Goal: Task Accomplishment & Management: Manage account settings

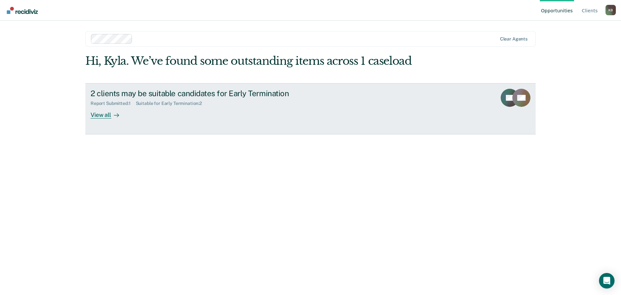
click at [111, 117] on div "View all" at bounding box center [109, 112] width 36 height 13
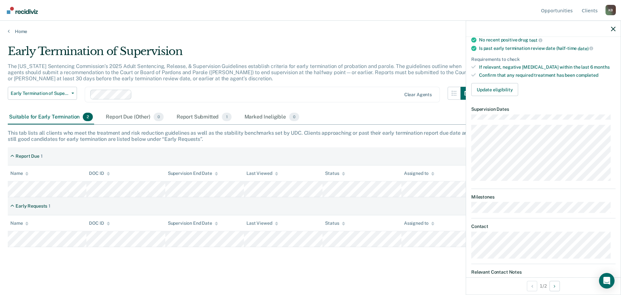
scroll to position [89, 0]
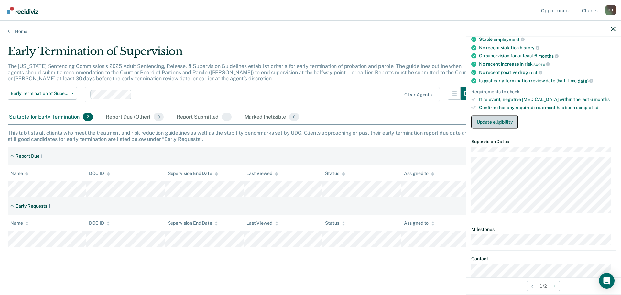
click at [504, 121] on button "Update eligibility" at bounding box center [495, 121] width 47 height 13
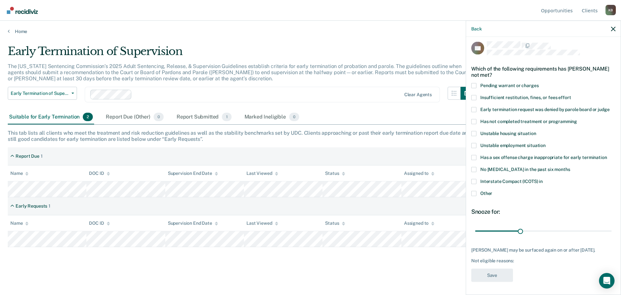
click at [475, 191] on span at bounding box center [474, 193] width 5 height 5
click at [493, 191] on input "Other" at bounding box center [493, 191] width 0 height 0
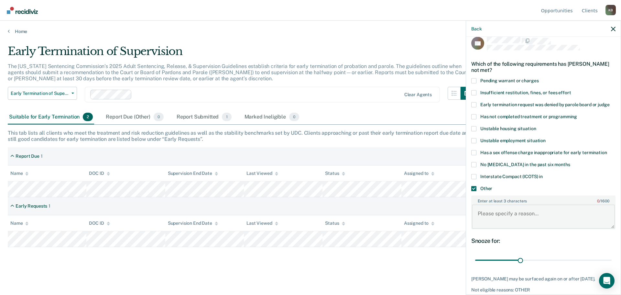
click at [523, 218] on textarea "Enter at least 3 characters 0 / 1600" at bounding box center [543, 217] width 143 height 24
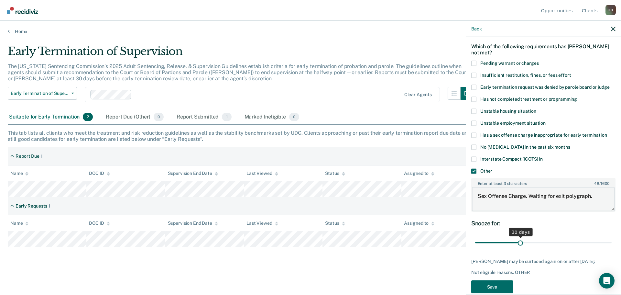
scroll to position [42, 0]
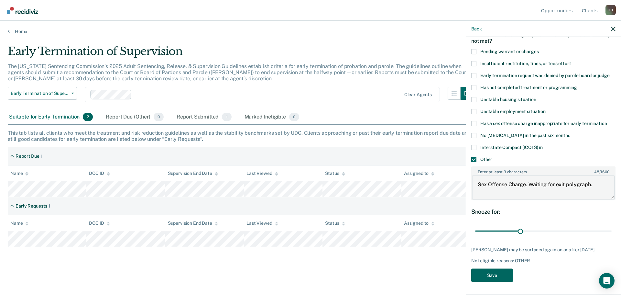
type textarea "Sex Offense Charge. Waiting for exit polygraph."
click at [505, 278] on button "Save" at bounding box center [493, 274] width 42 height 13
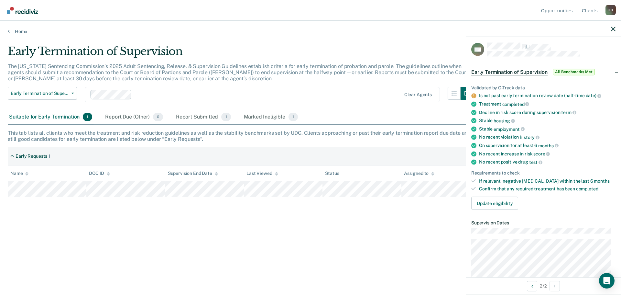
scroll to position [0, 0]
